Goal: Check status: Check status

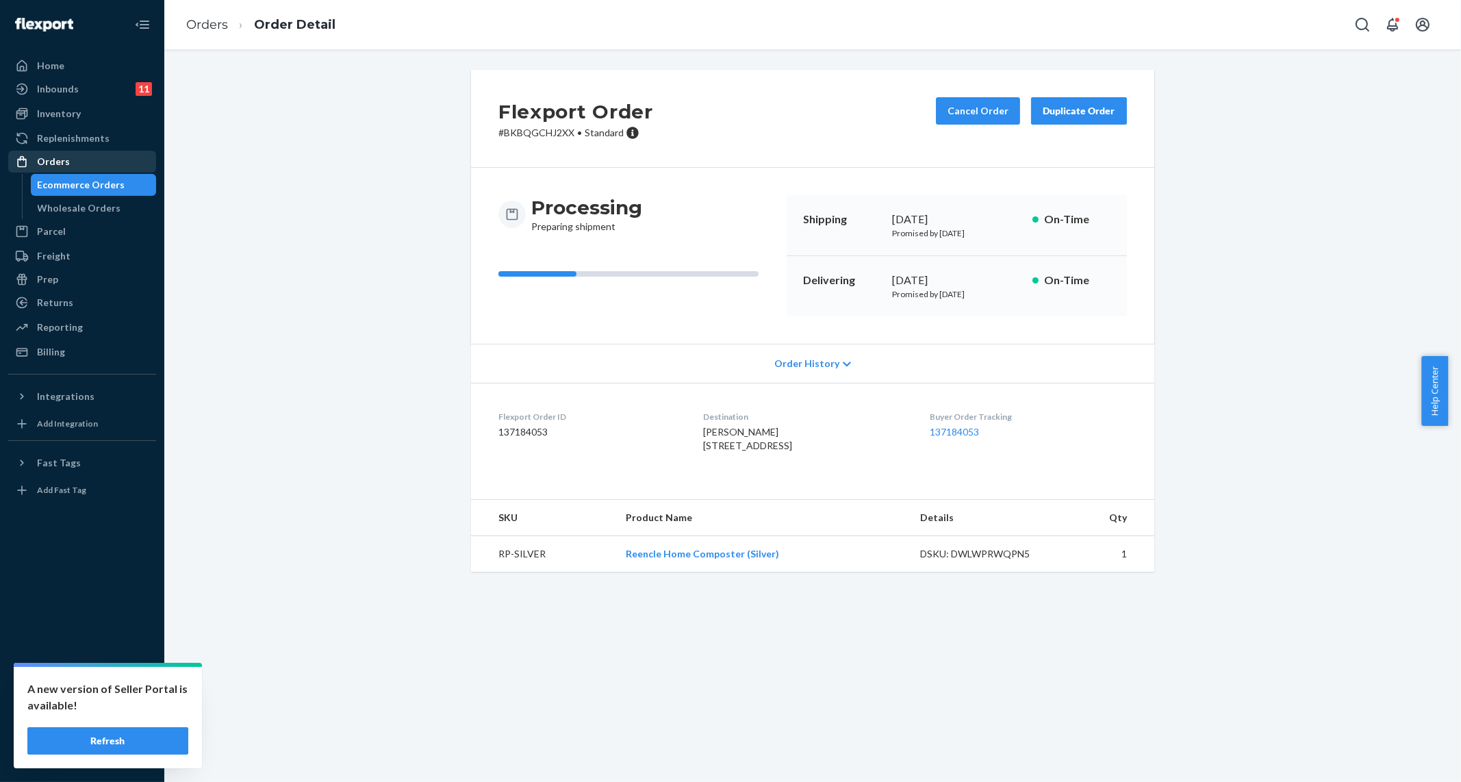
click at [79, 163] on div "Orders" at bounding box center [82, 161] width 145 height 19
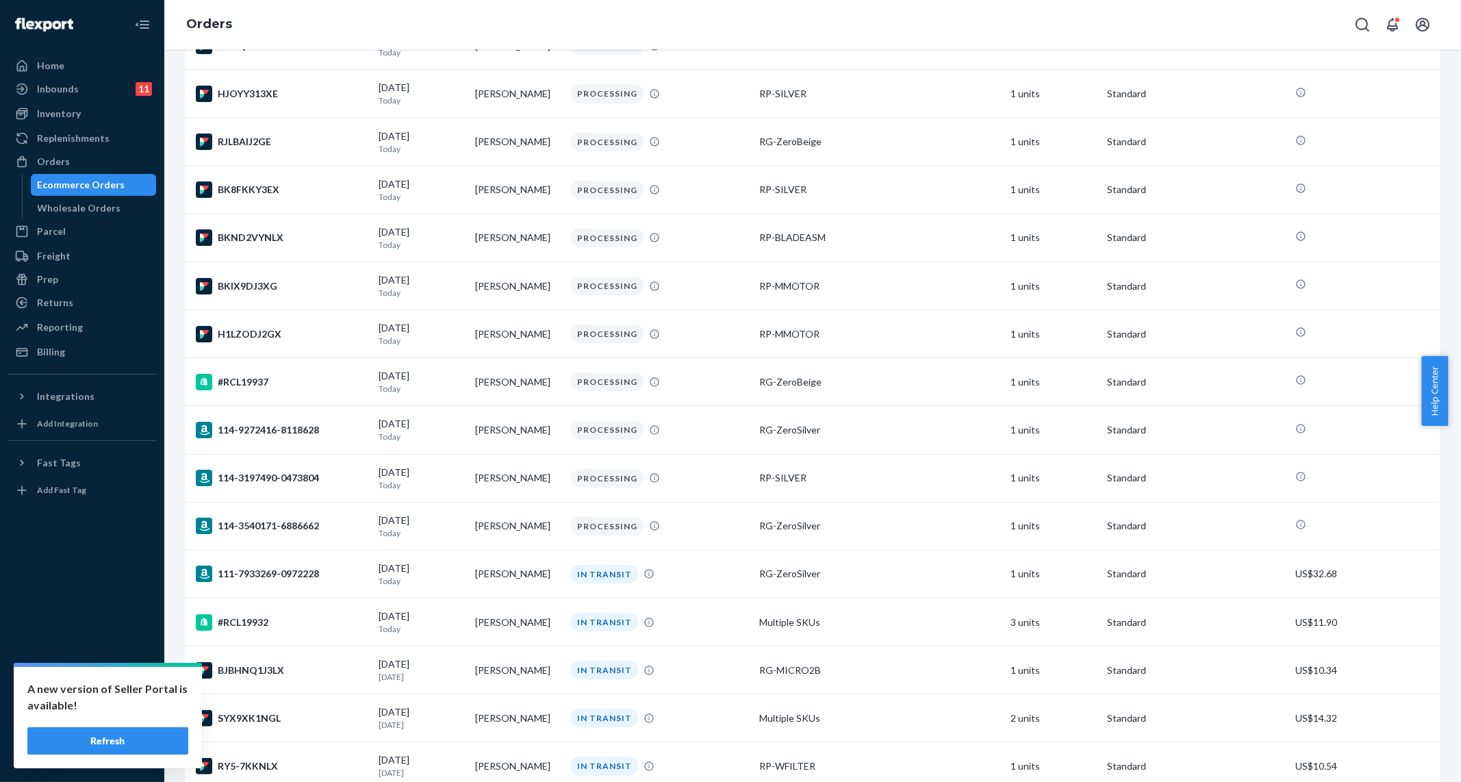
scroll to position [697, 0]
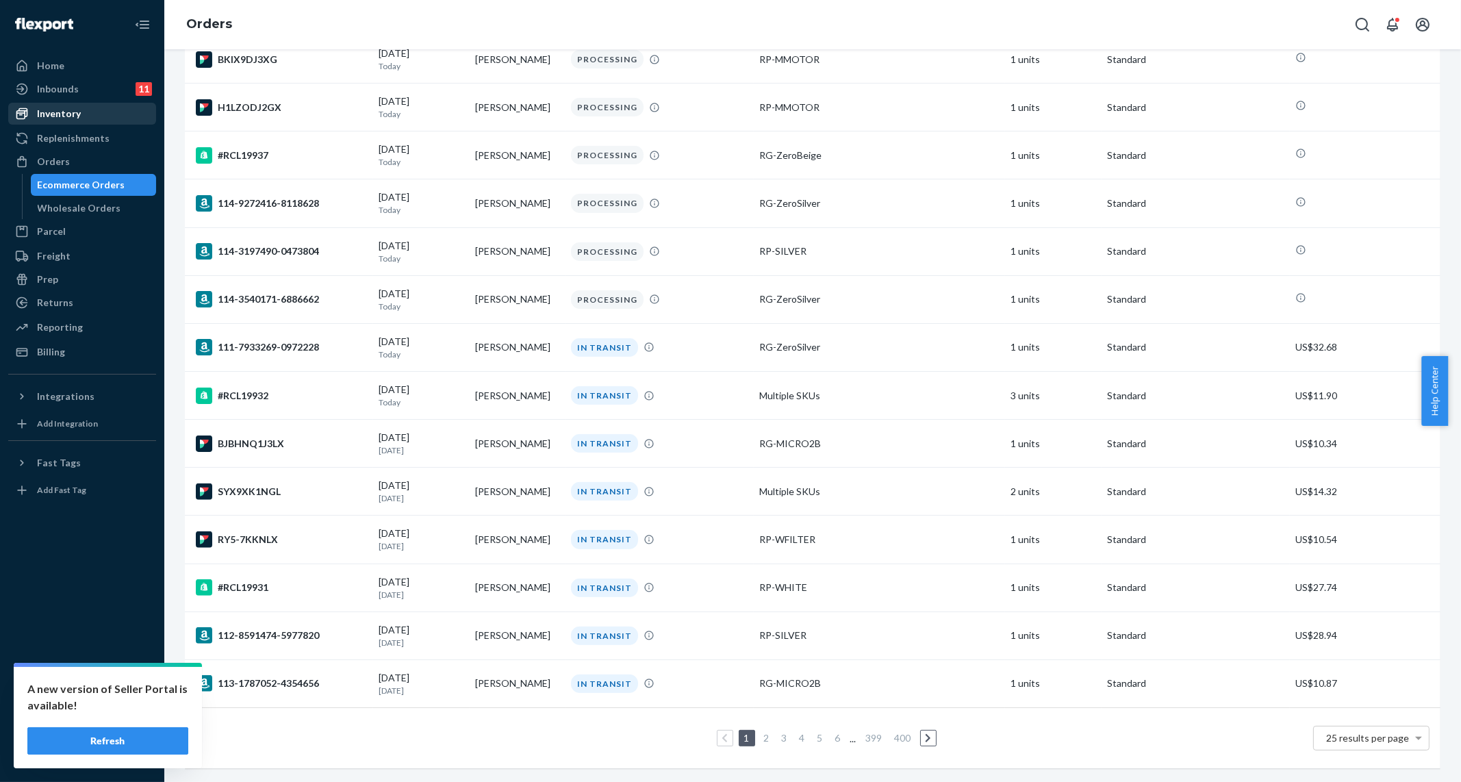
click at [70, 119] on div "Inventory" at bounding box center [59, 114] width 44 height 14
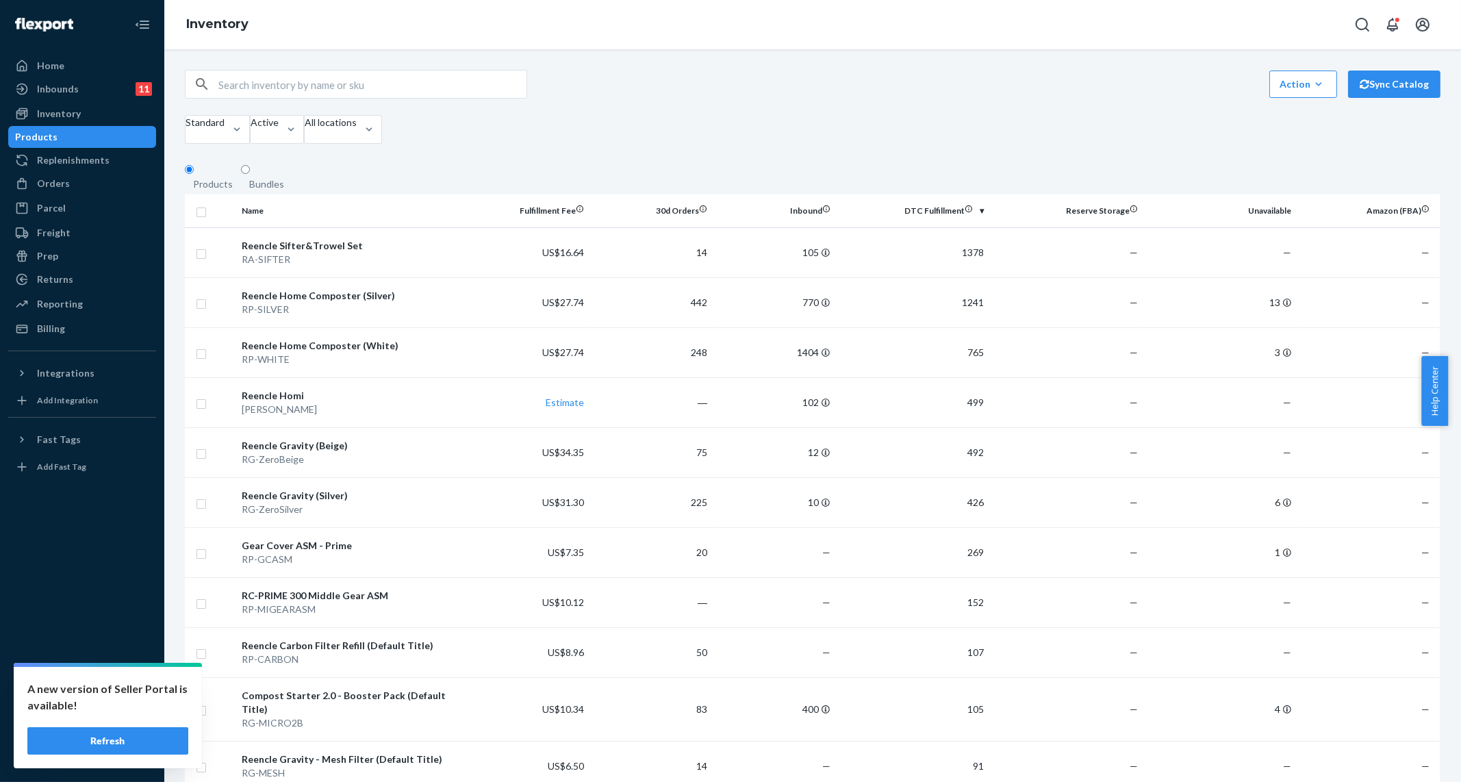
click at [116, 743] on button "Refresh" at bounding box center [107, 740] width 161 height 27
